Goal: Information Seeking & Learning: Learn about a topic

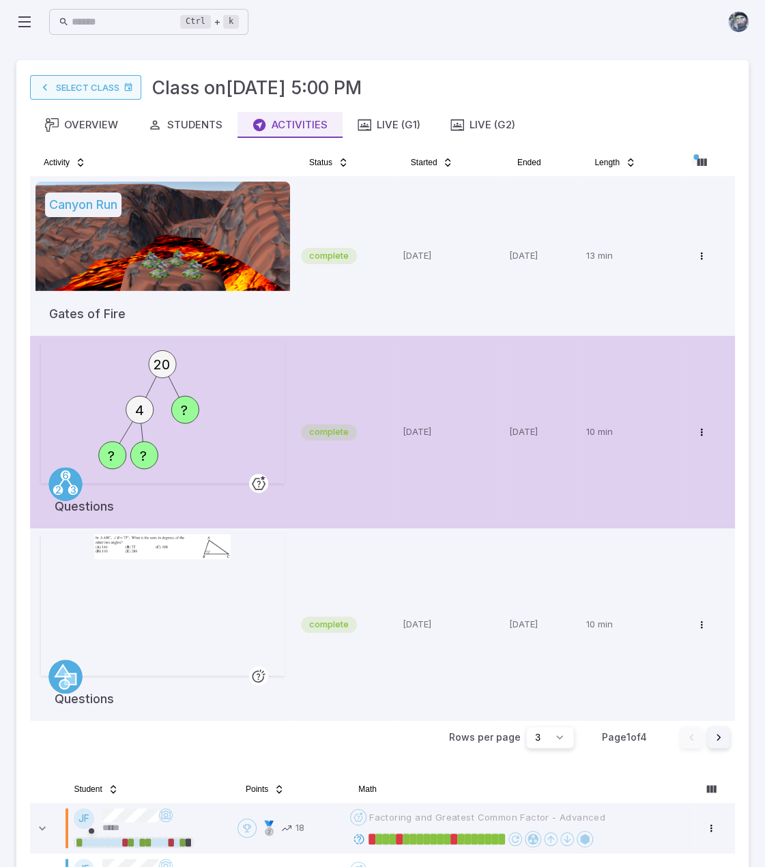
click at [70, 85] on link "Select Class" at bounding box center [85, 87] width 111 height 25
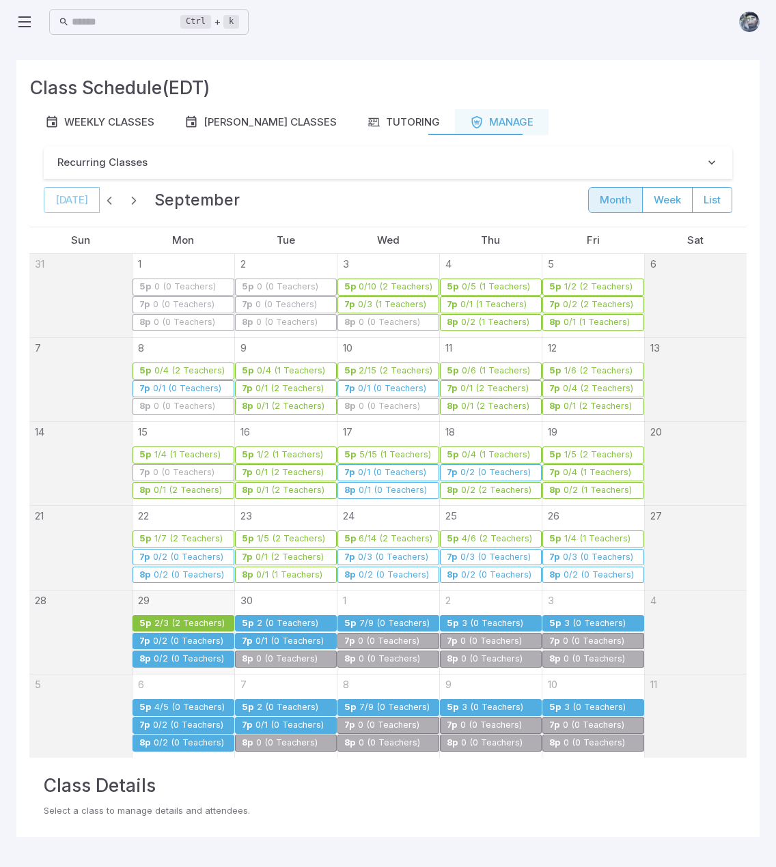
click at [203, 619] on div "2/3 (2 Teachers)" at bounding box center [190, 624] width 72 height 10
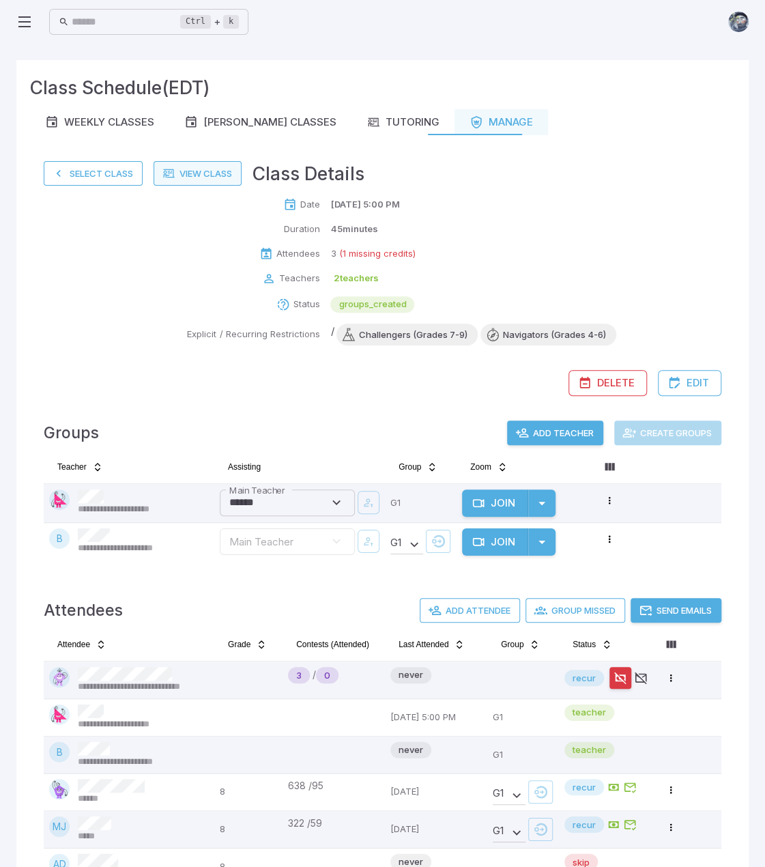
click at [203, 177] on link "View Class" at bounding box center [198, 173] width 88 height 25
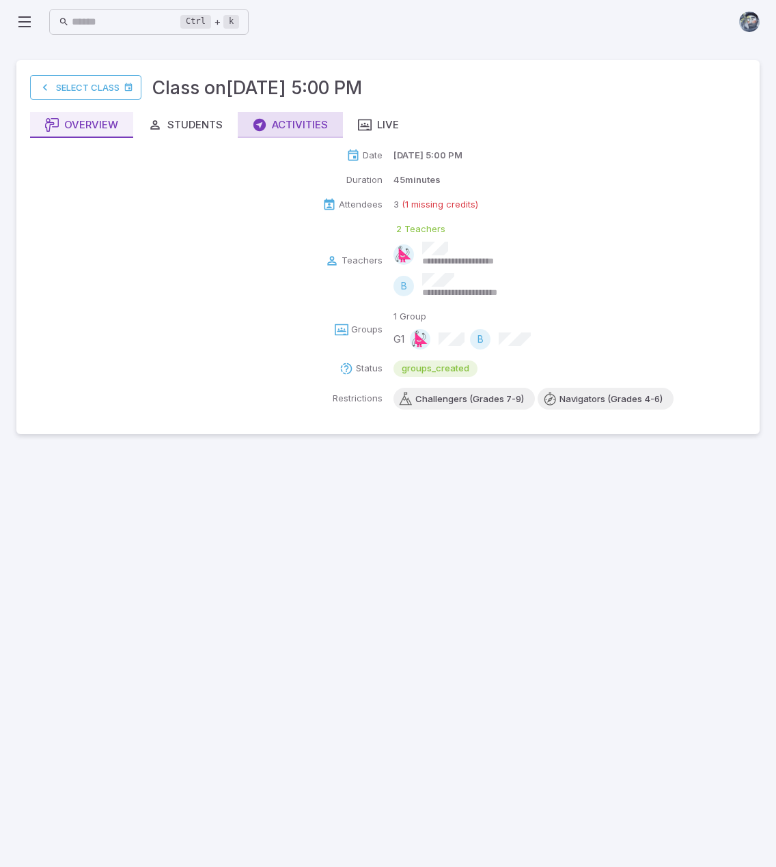
click at [302, 122] on div "Activities" at bounding box center [290, 124] width 75 height 15
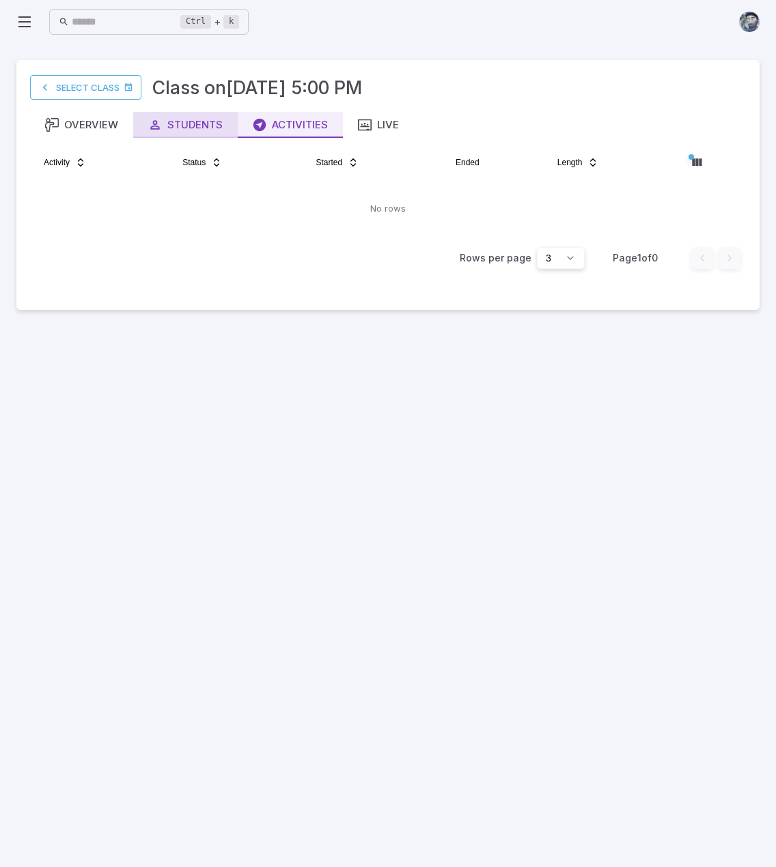
click at [224, 134] on button "Students" at bounding box center [185, 125] width 104 height 26
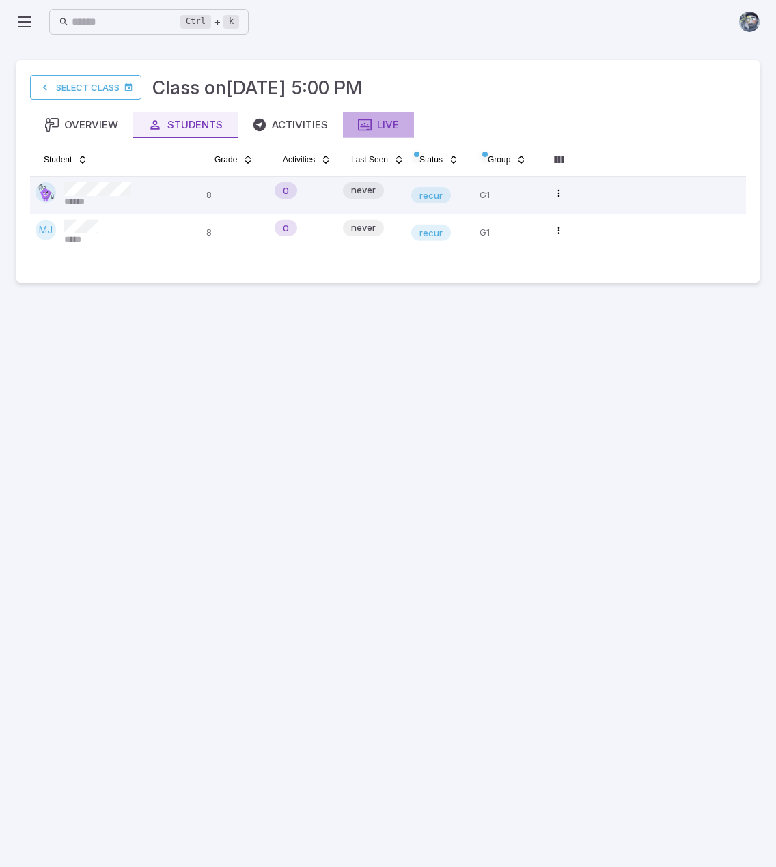
click at [373, 124] on div "Live" at bounding box center [378, 124] width 41 height 15
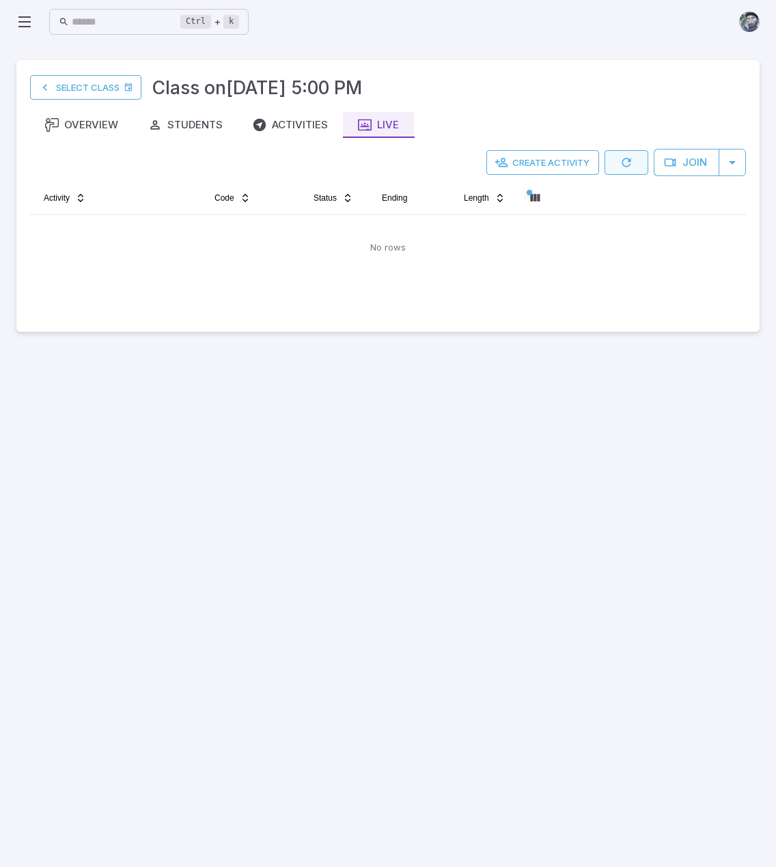
click at [634, 160] on button "button" at bounding box center [626, 162] width 44 height 25
click at [633, 160] on icon "button" at bounding box center [626, 163] width 14 height 14
click at [274, 122] on div "Activities" at bounding box center [290, 124] width 75 height 15
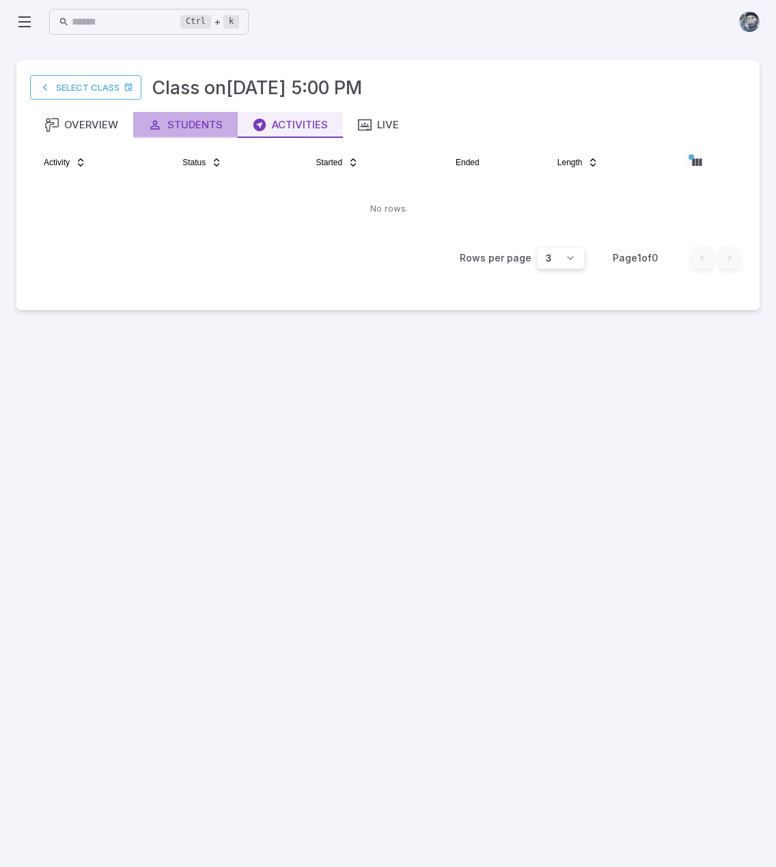
click at [162, 126] on div "Students" at bounding box center [185, 124] width 74 height 15
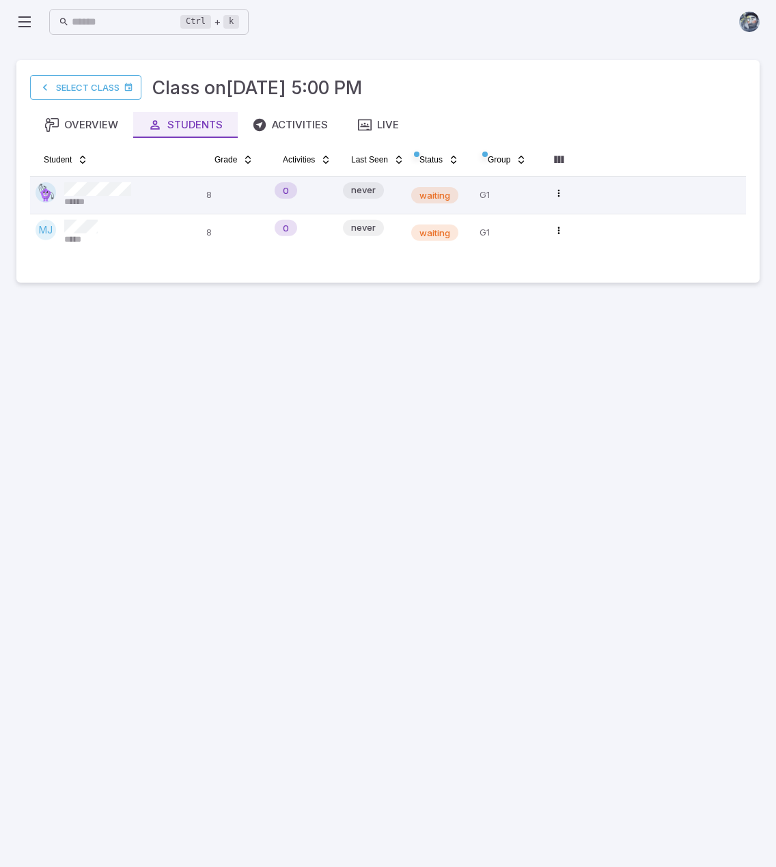
drag, startPoint x: 386, startPoint y: 465, endPoint x: 438, endPoint y: 278, distance: 194.3
click at [386, 463] on main "Select Class Class on [DATE] 5:00 PM Overview Students Activities Live Student …" at bounding box center [388, 455] width 776 height 823
click at [375, 126] on div "Live" at bounding box center [378, 124] width 41 height 15
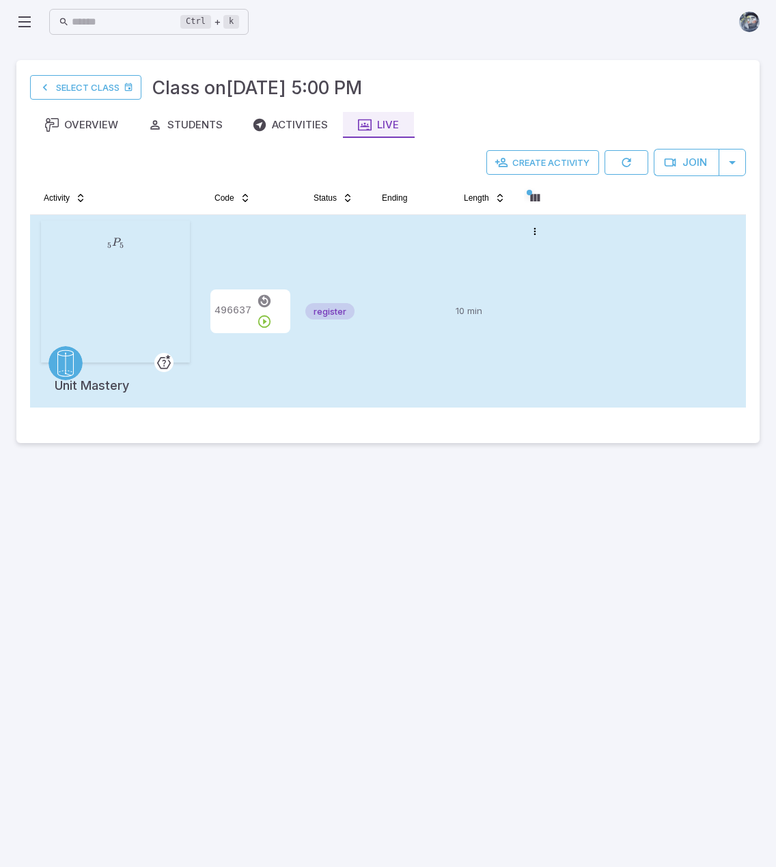
click at [322, 373] on div "register" at bounding box center [333, 312] width 57 height 182
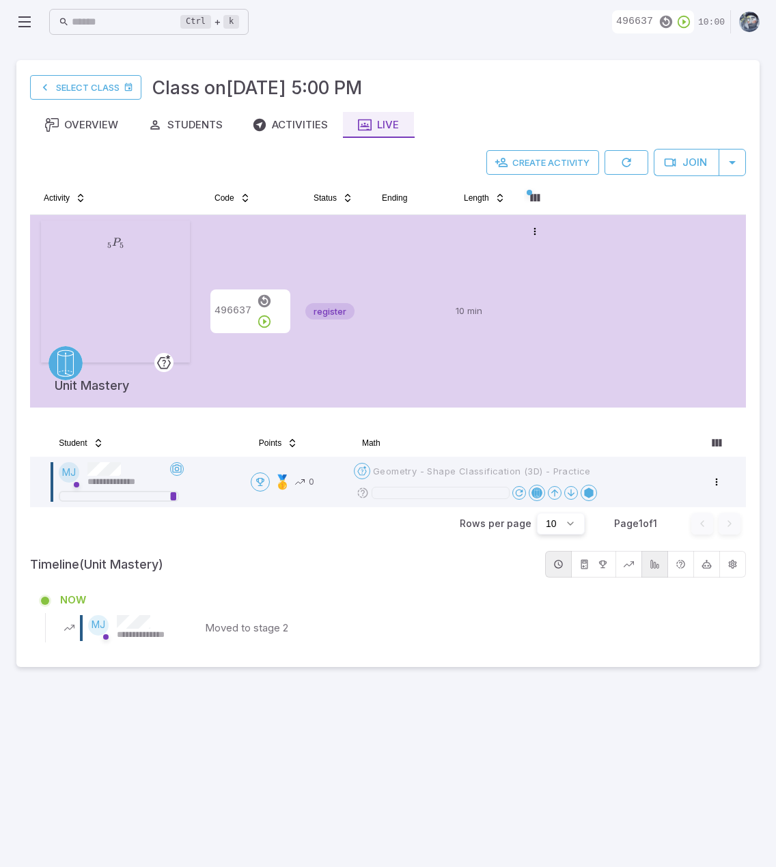
click at [216, 742] on main "**********" at bounding box center [388, 455] width 776 height 823
click at [304, 802] on main "**********" at bounding box center [388, 455] width 776 height 823
click at [303, 799] on main "**********" at bounding box center [388, 455] width 776 height 823
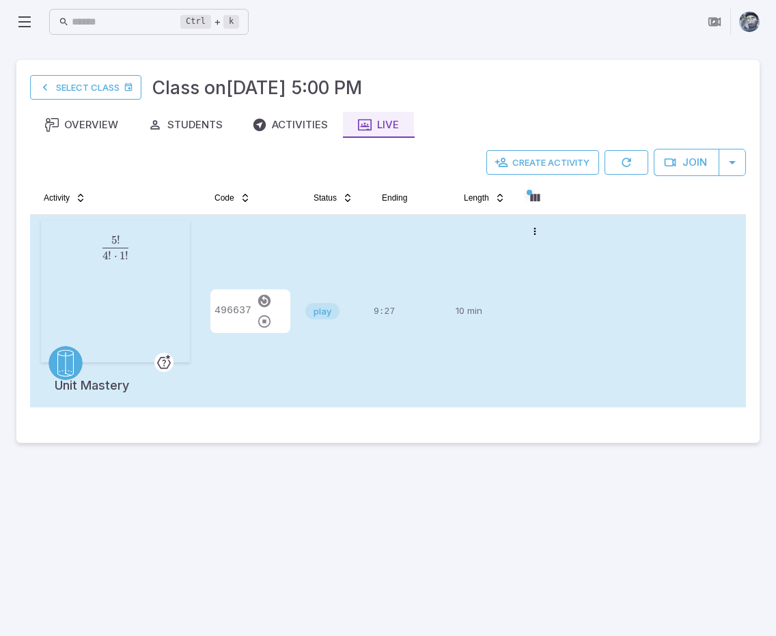
click at [453, 343] on td "10 min" at bounding box center [484, 311] width 68 height 193
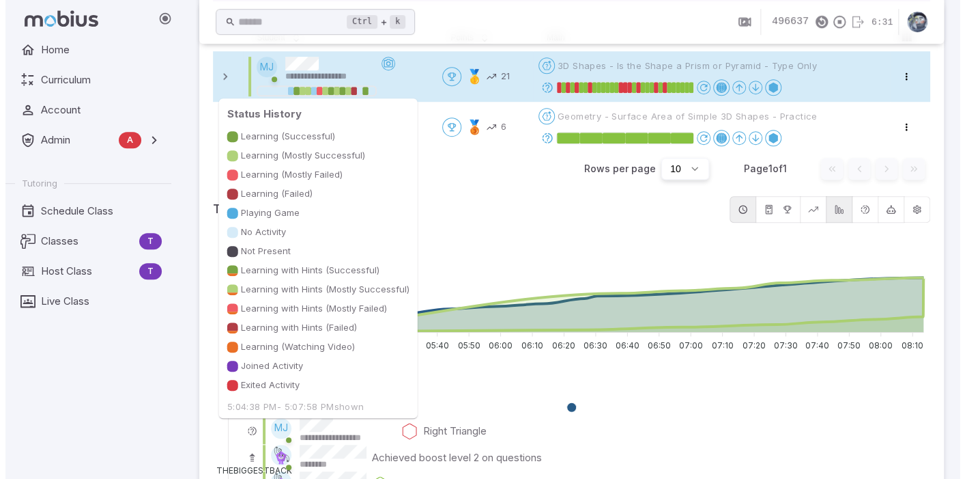
scroll to position [410, 0]
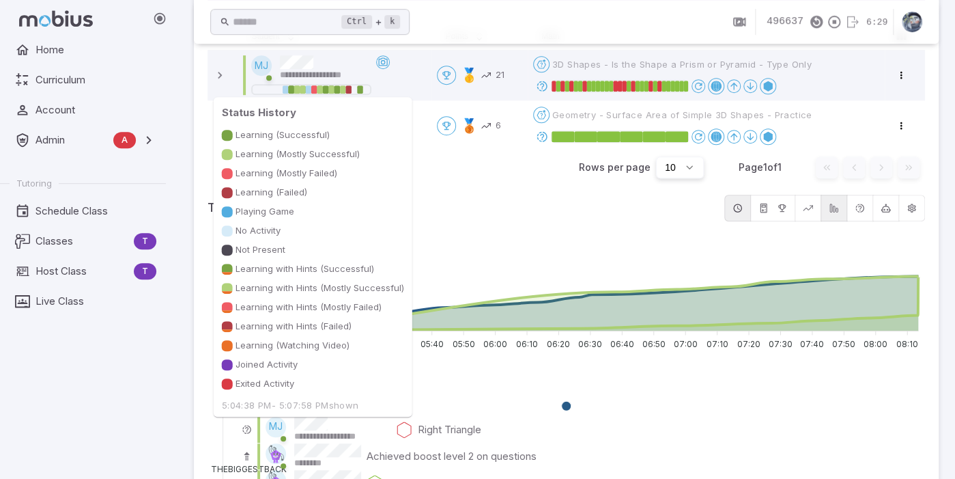
click at [348, 405] on span "5:04:38 PM - 5:07:58 PM shown" at bounding box center [312, 405] width 193 height 12
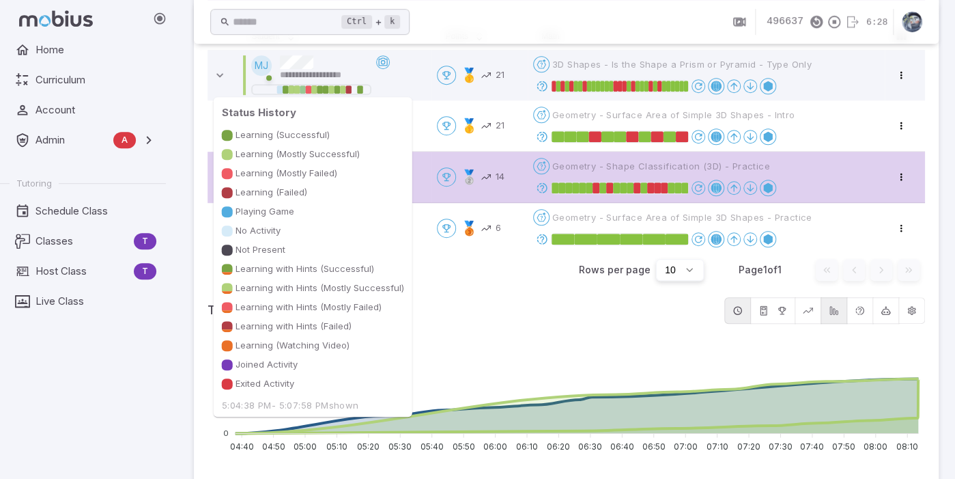
click at [348, 405] on span "5:04:38 PM - 5:07:58 PM shown" at bounding box center [312, 405] width 193 height 12
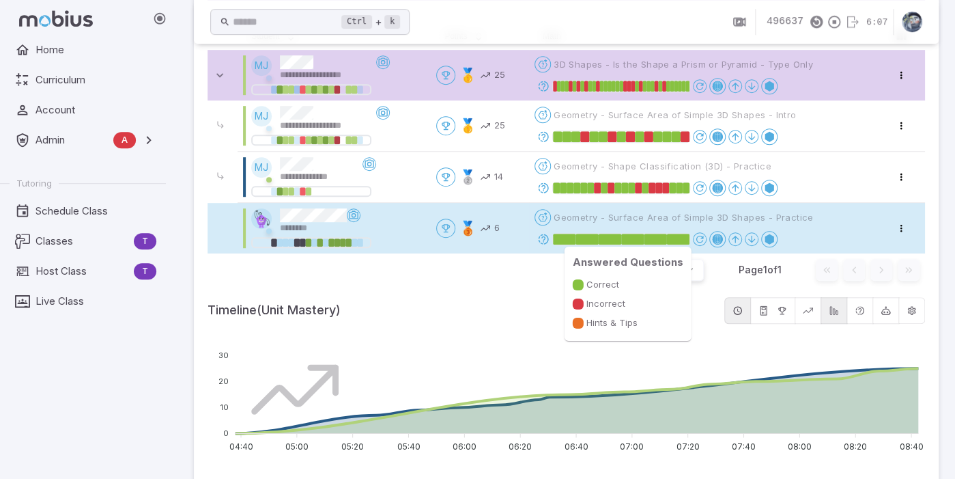
click at [613, 235] on rect at bounding box center [610, 238] width 23 height 11
click at [547, 237] on icon at bounding box center [543, 239] width 12 height 12
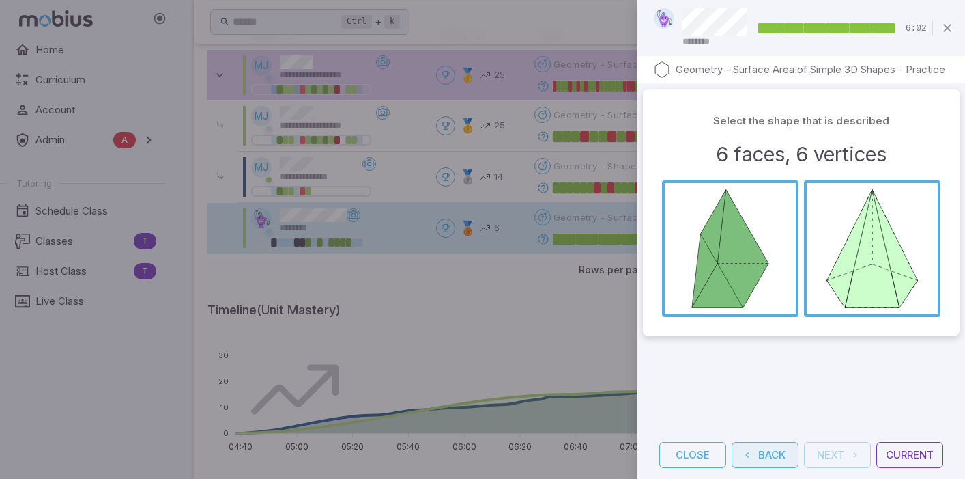
click at [775, 458] on button "Back" at bounding box center [765, 455] width 67 height 26
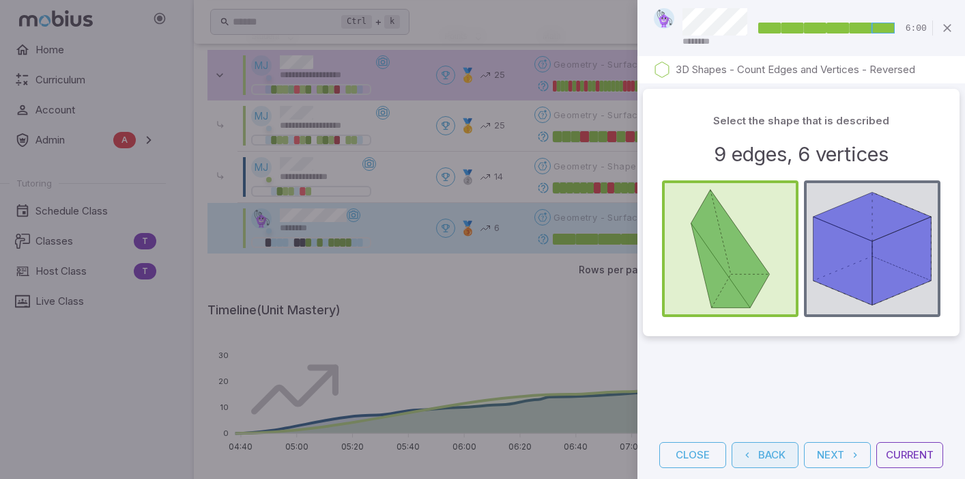
click at [775, 458] on button "Back" at bounding box center [765, 455] width 67 height 26
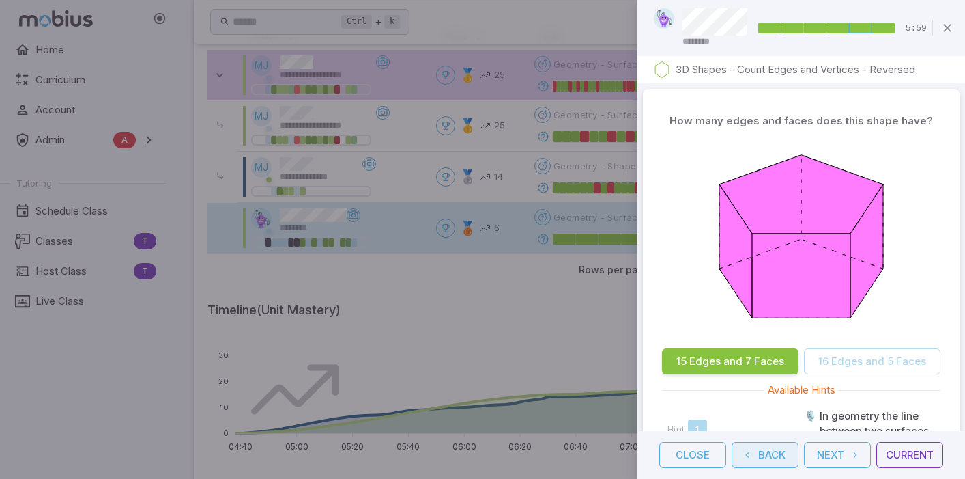
scroll to position [51, 0]
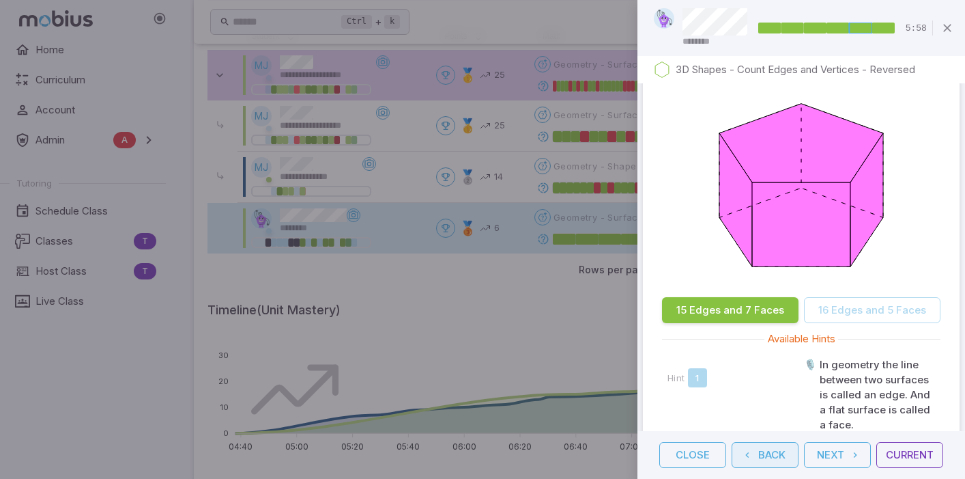
click at [775, 458] on button "Back" at bounding box center [765, 455] width 67 height 26
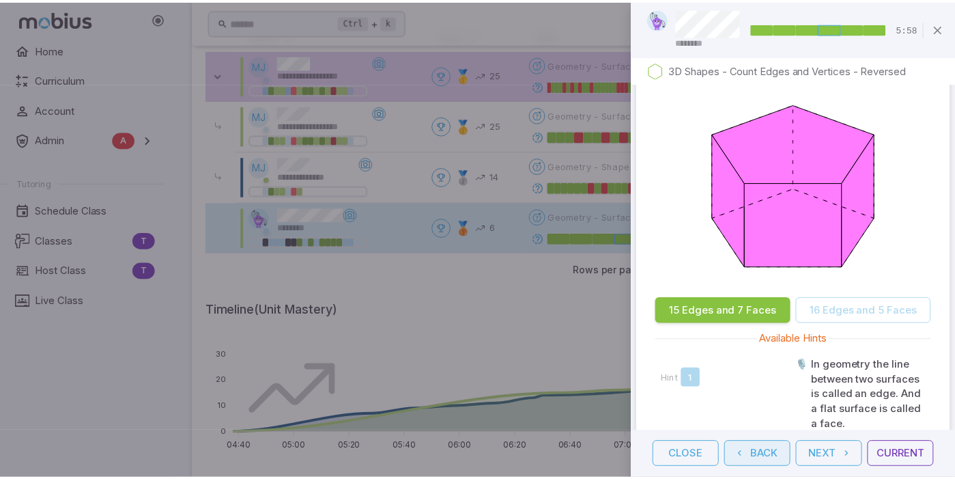
scroll to position [0, 0]
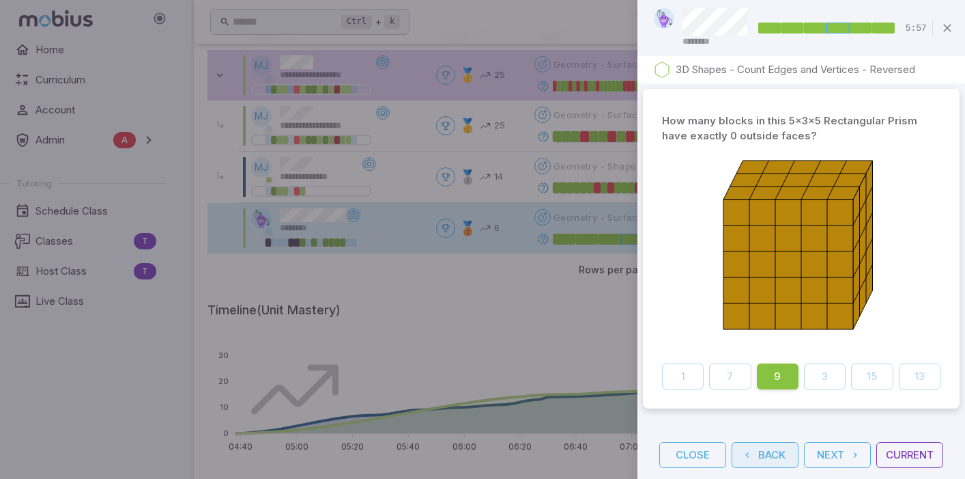
click at [775, 458] on button "Back" at bounding box center [765, 455] width 67 height 26
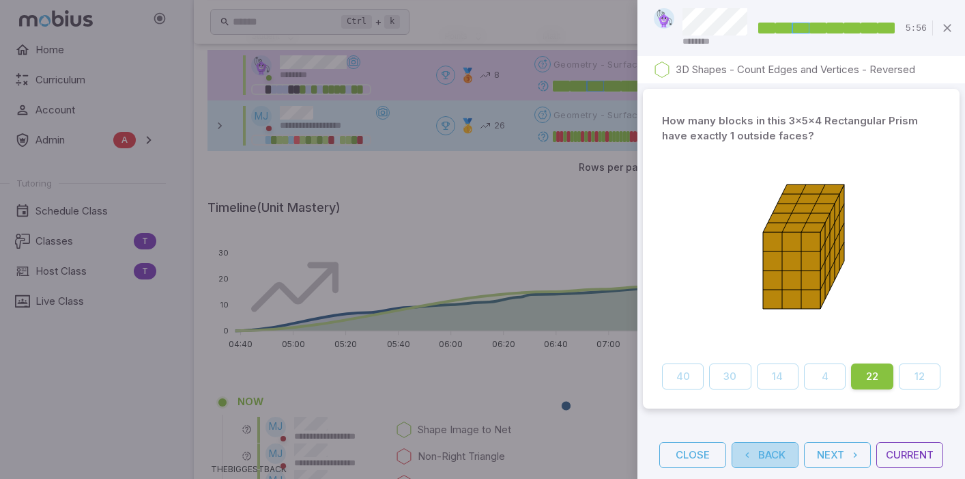
click at [775, 458] on button "Back" at bounding box center [765, 455] width 67 height 26
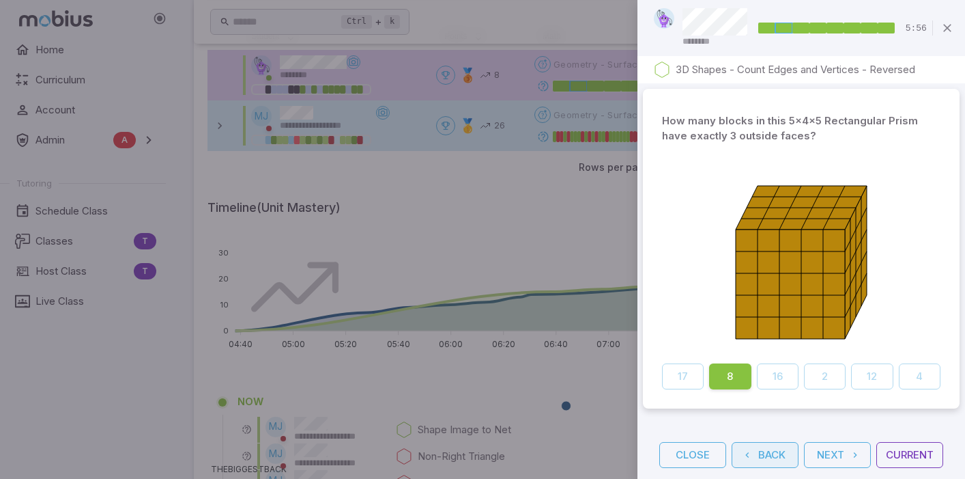
click at [775, 458] on button "Back" at bounding box center [765, 455] width 67 height 26
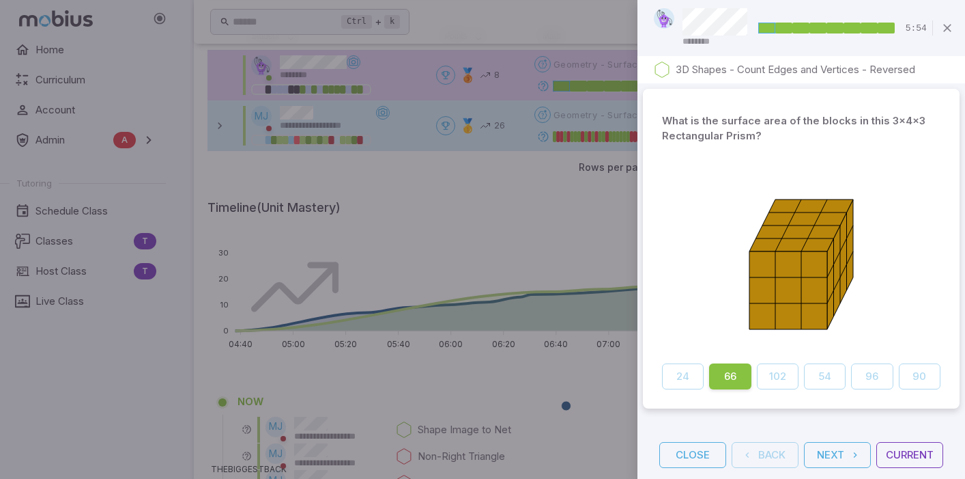
click at [775, 458] on div "Close Back Next Current" at bounding box center [802, 455] width 328 height 48
click at [704, 457] on button "Close" at bounding box center [693, 455] width 67 height 26
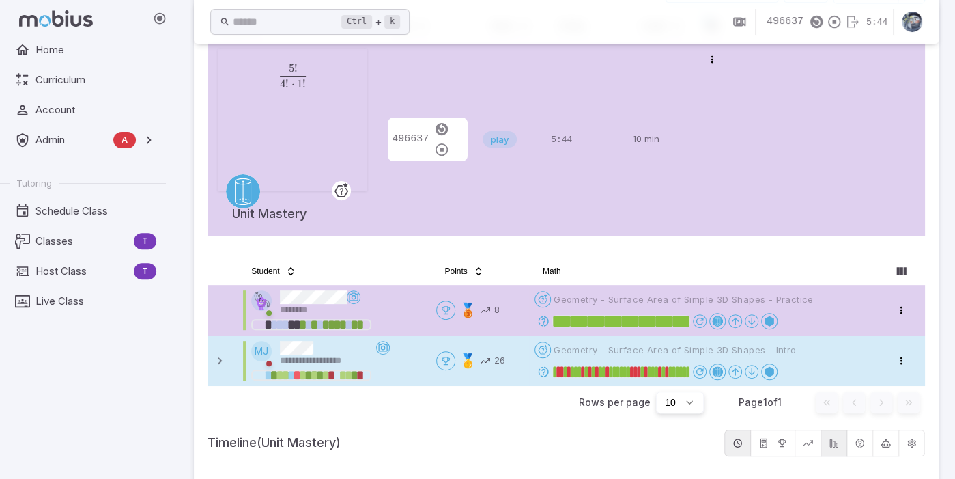
scroll to position [166, 0]
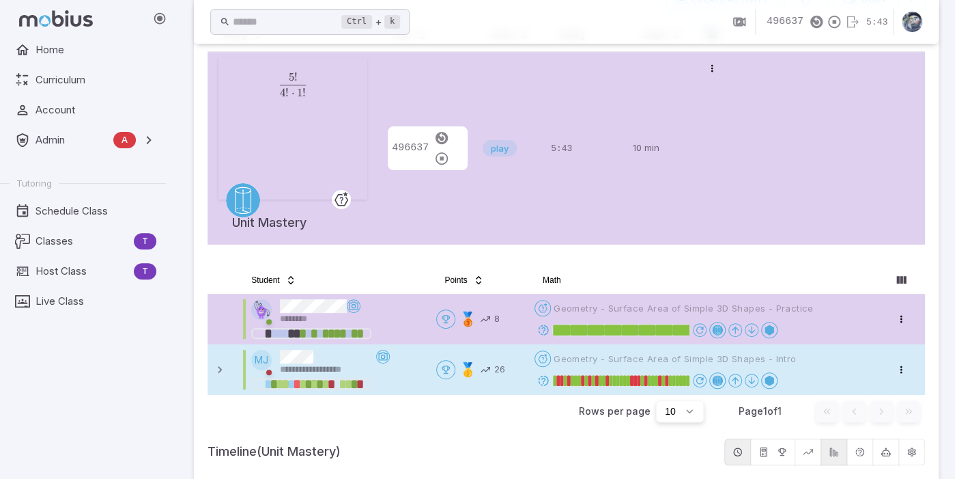
click at [220, 313] on td at bounding box center [223, 319] width 30 height 51
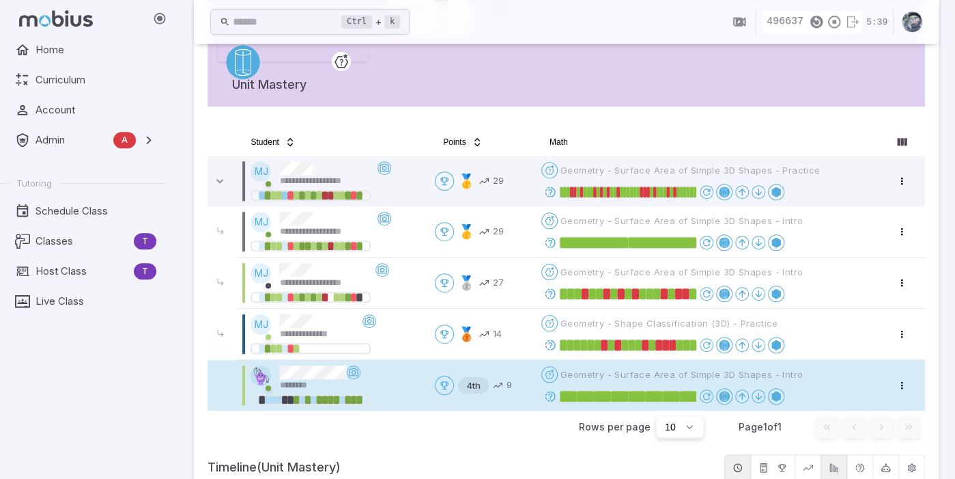
scroll to position [302, 0]
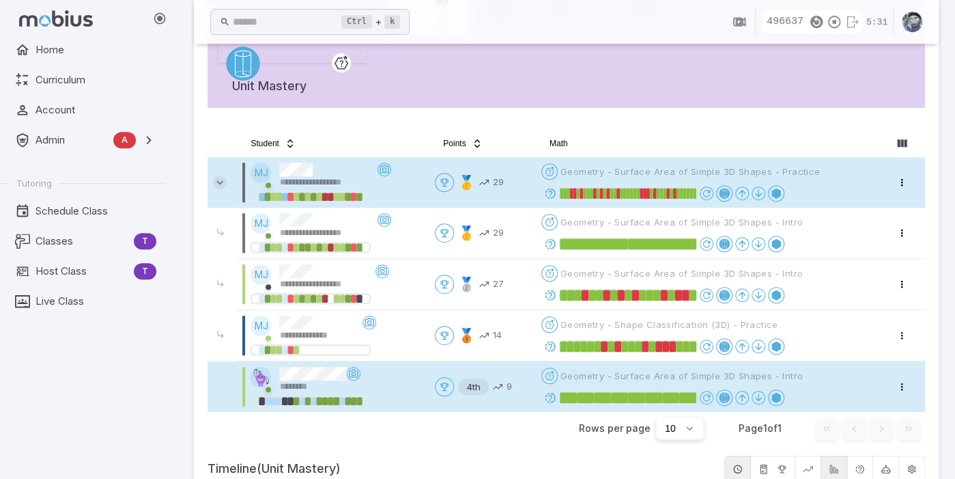
click at [221, 180] on icon at bounding box center [220, 182] width 14 height 14
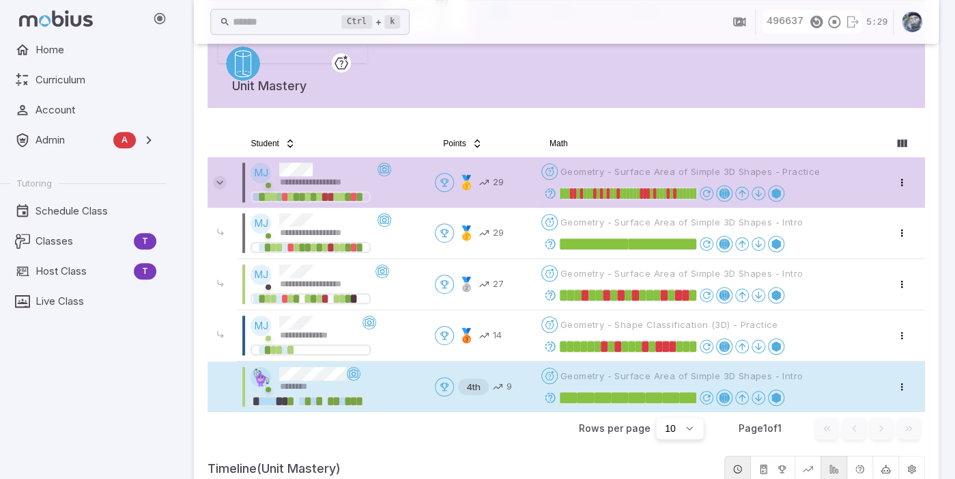
click at [219, 179] on icon at bounding box center [220, 182] width 14 height 14
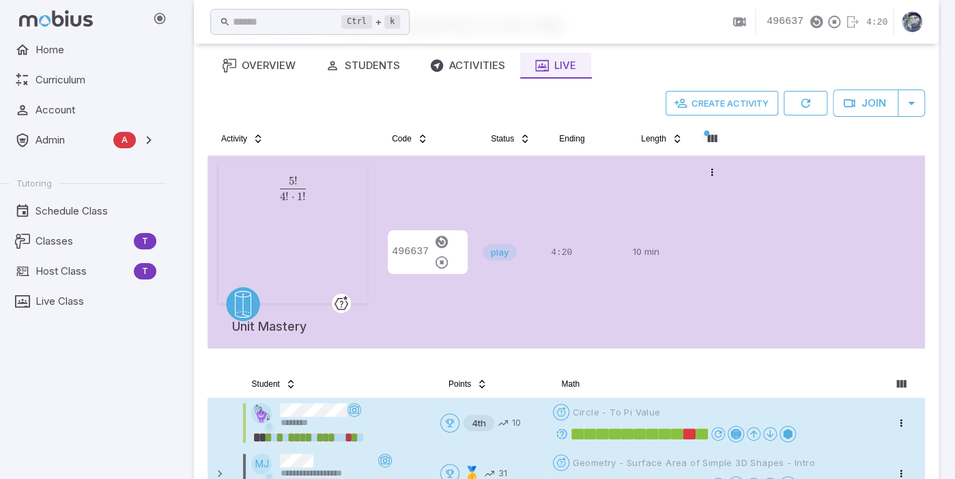
scroll to position [68, 0]
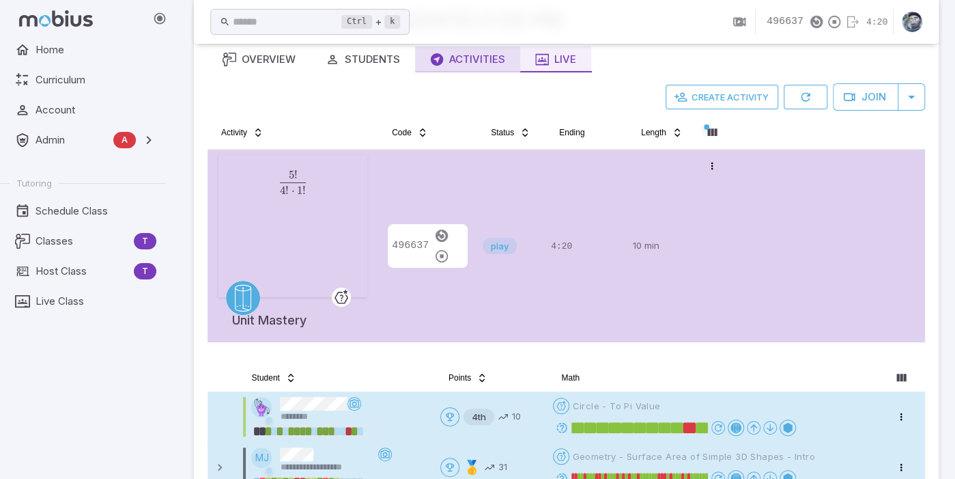
click at [472, 67] on button "Activities" at bounding box center [467, 59] width 105 height 26
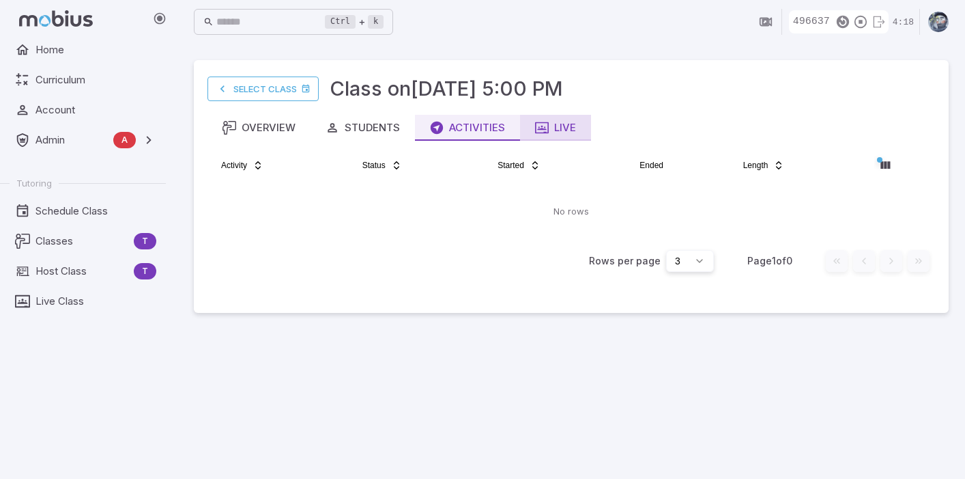
click at [569, 132] on div "Live" at bounding box center [555, 127] width 41 height 15
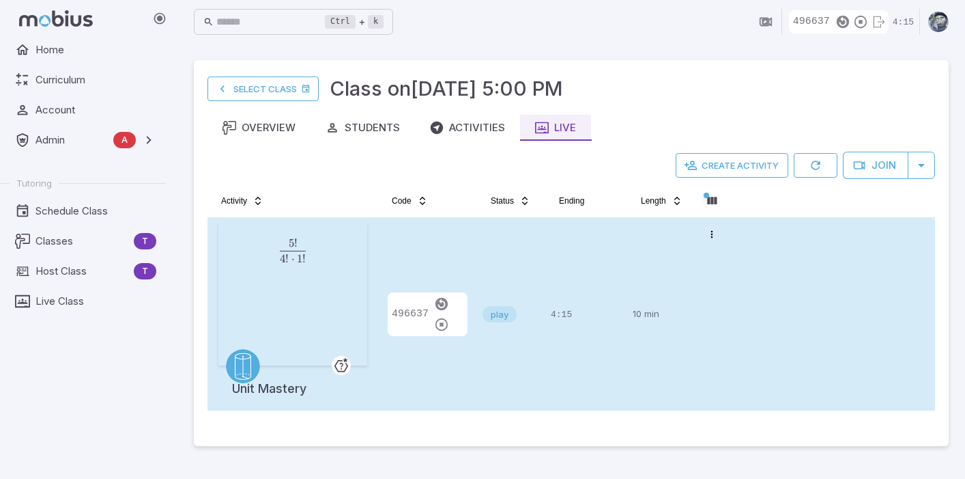
click at [453, 341] on div "496637" at bounding box center [428, 314] width 88 height 182
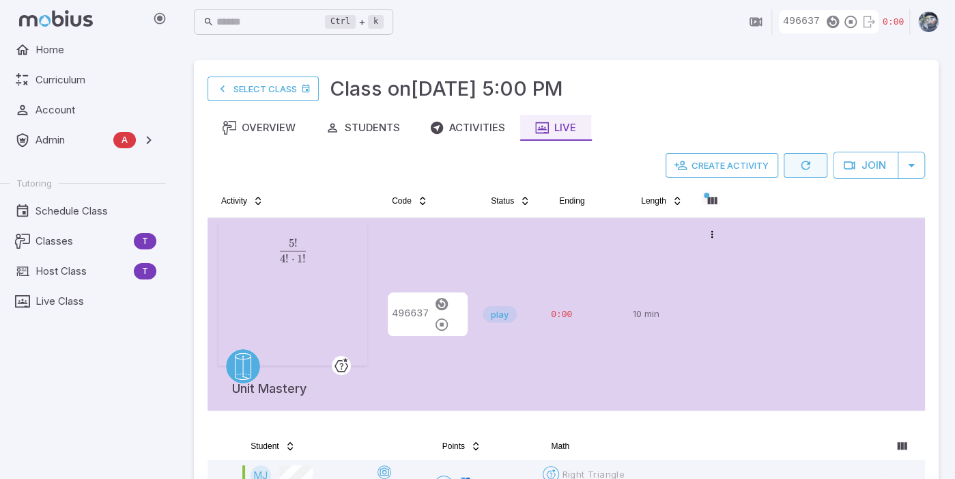
click at [775, 164] on button "button" at bounding box center [806, 165] width 44 height 25
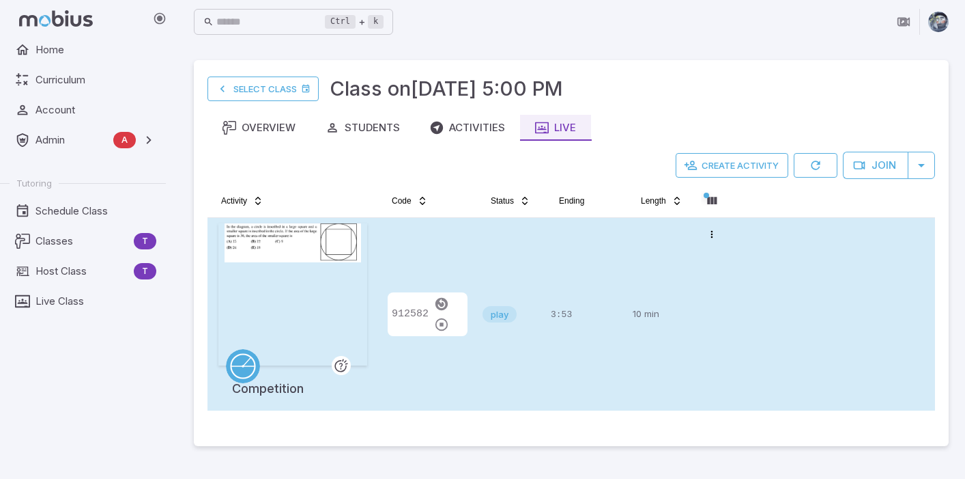
click at [522, 364] on div "play" at bounding box center [511, 314] width 57 height 182
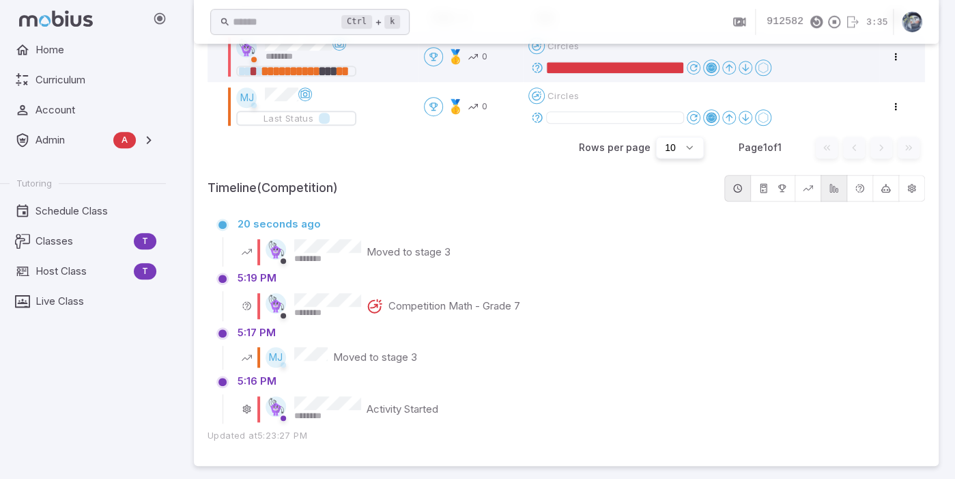
scroll to position [430, 0]
